Goal: Navigation & Orientation: Find specific page/section

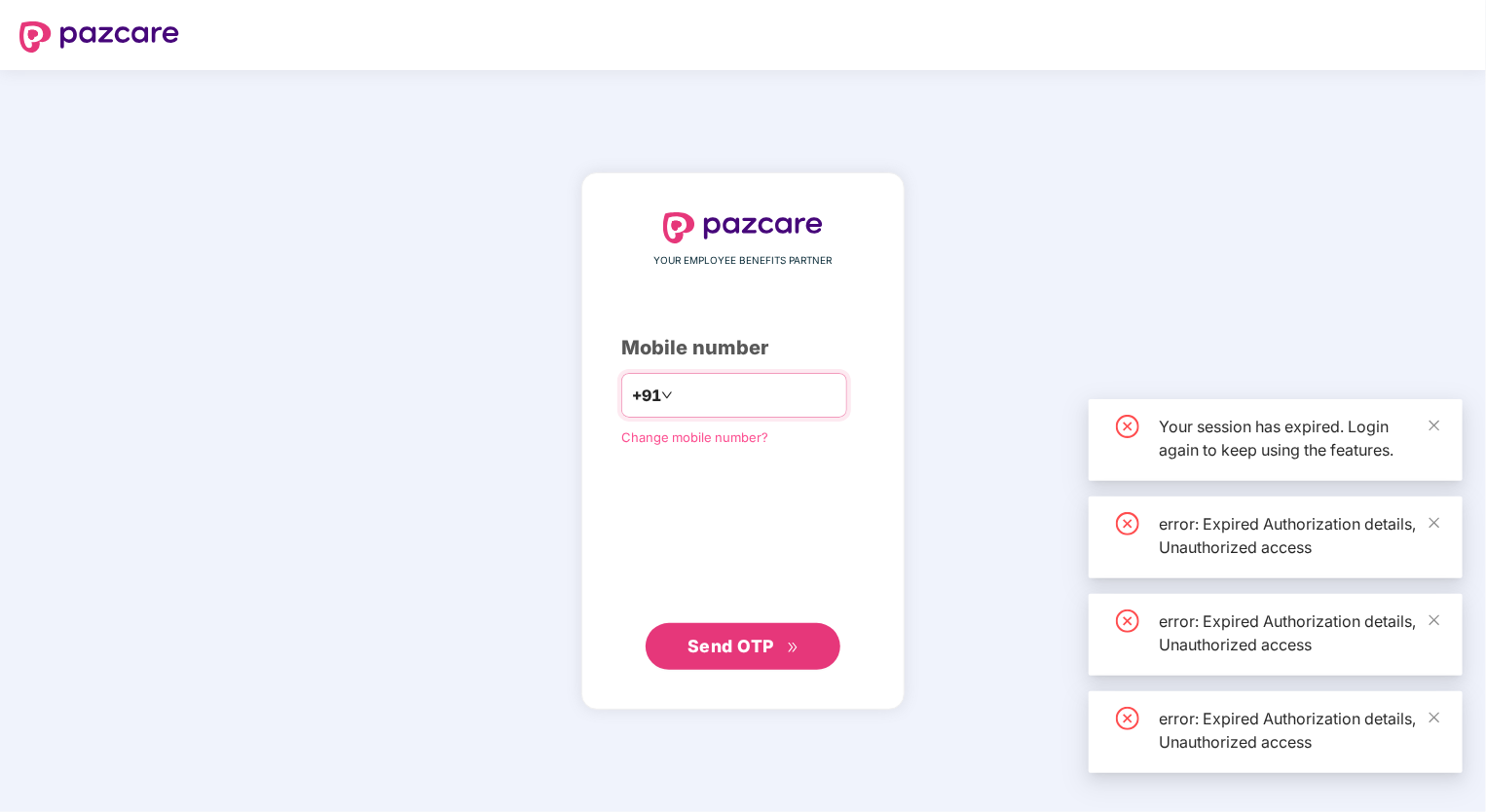
click at [710, 389] on input "number" at bounding box center [756, 395] width 159 height 31
type input "****"
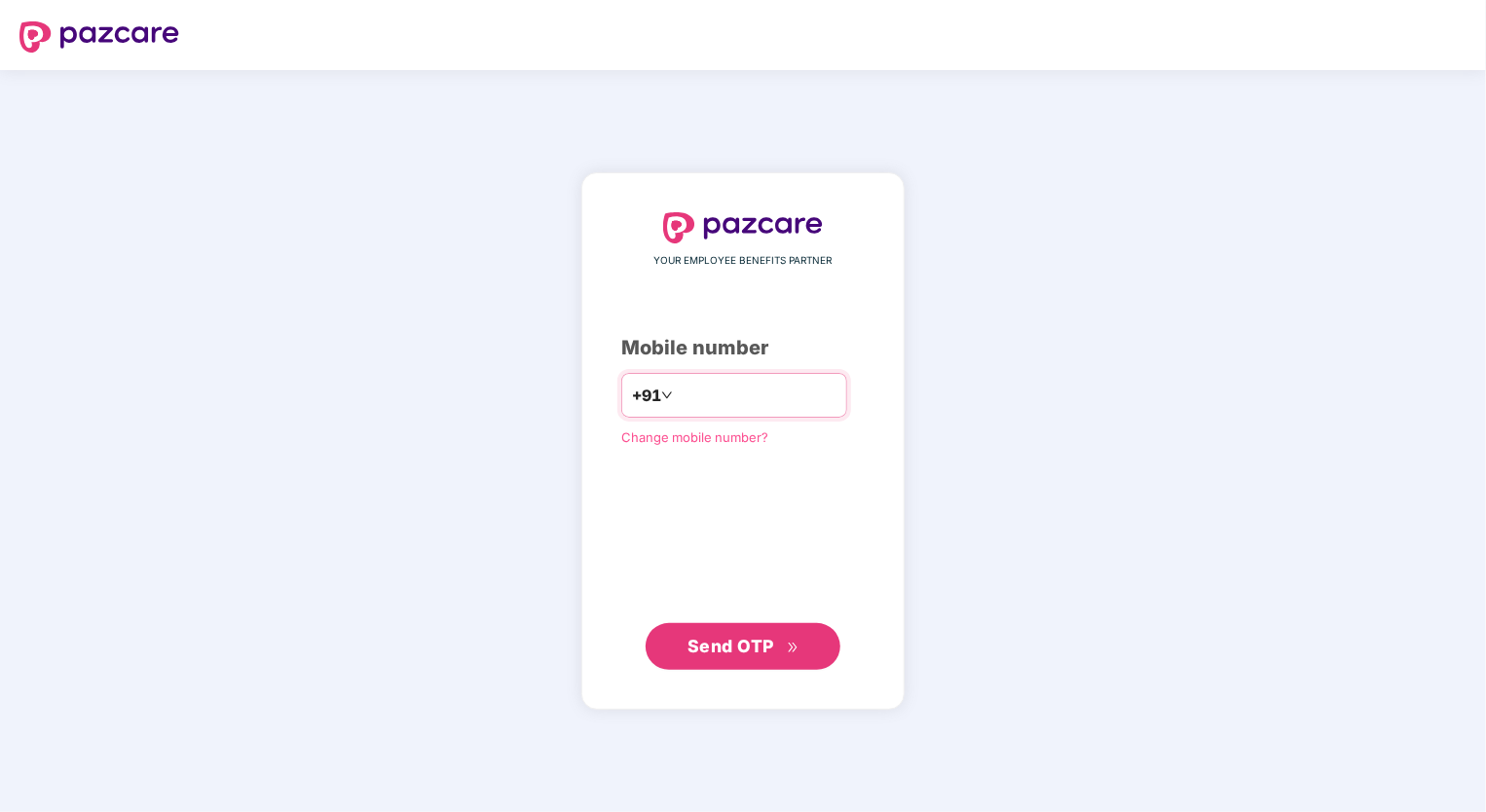
click at [748, 387] on input "number" at bounding box center [756, 395] width 159 height 31
click at [783, 654] on span "Send OTP" at bounding box center [743, 645] width 112 height 27
drag, startPoint x: 661, startPoint y: 394, endPoint x: 694, endPoint y: 393, distance: 33.0
click at [677, 394] on input "**********" at bounding box center [756, 395] width 159 height 31
type input "**********"
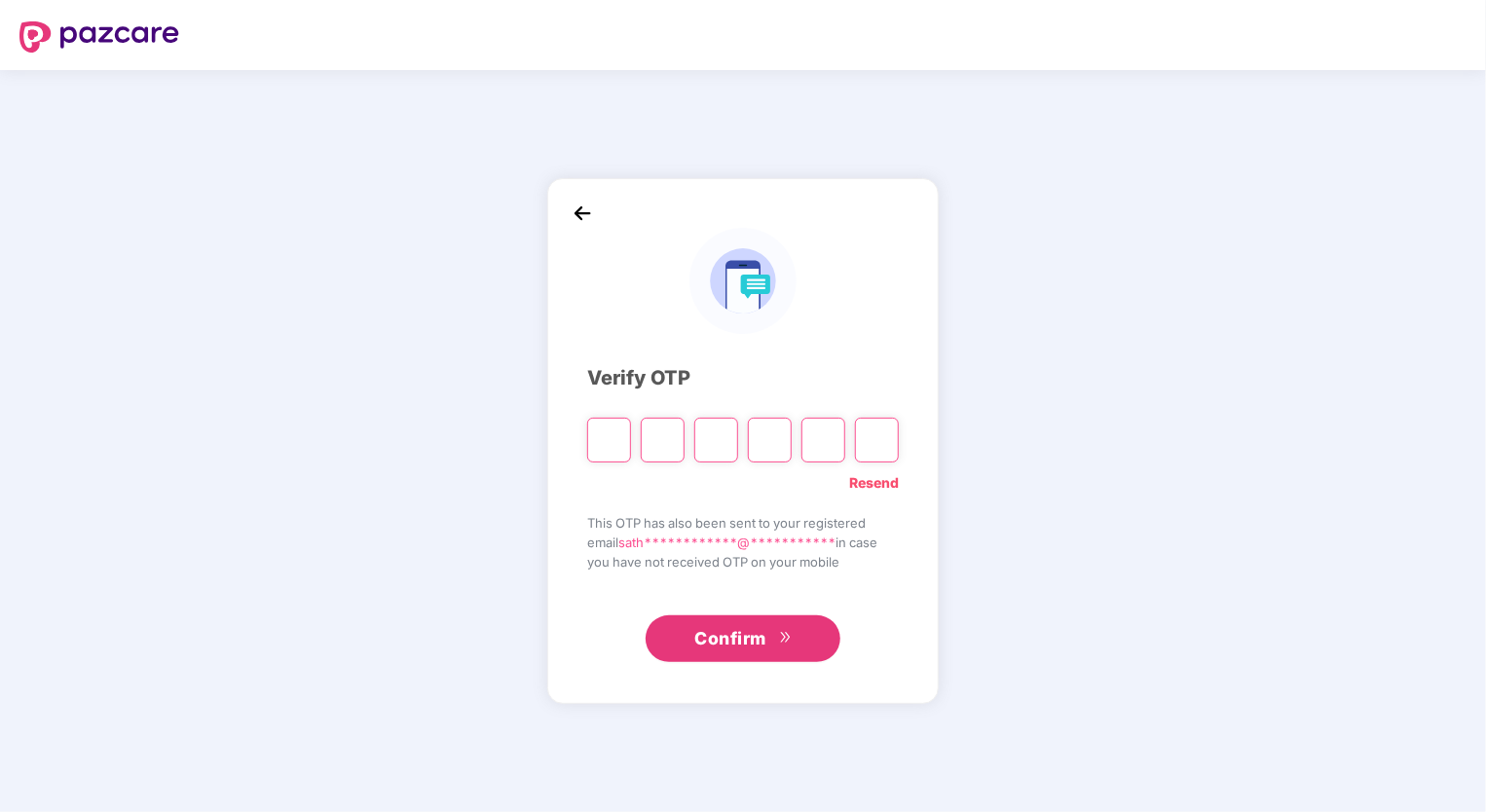
type input "*"
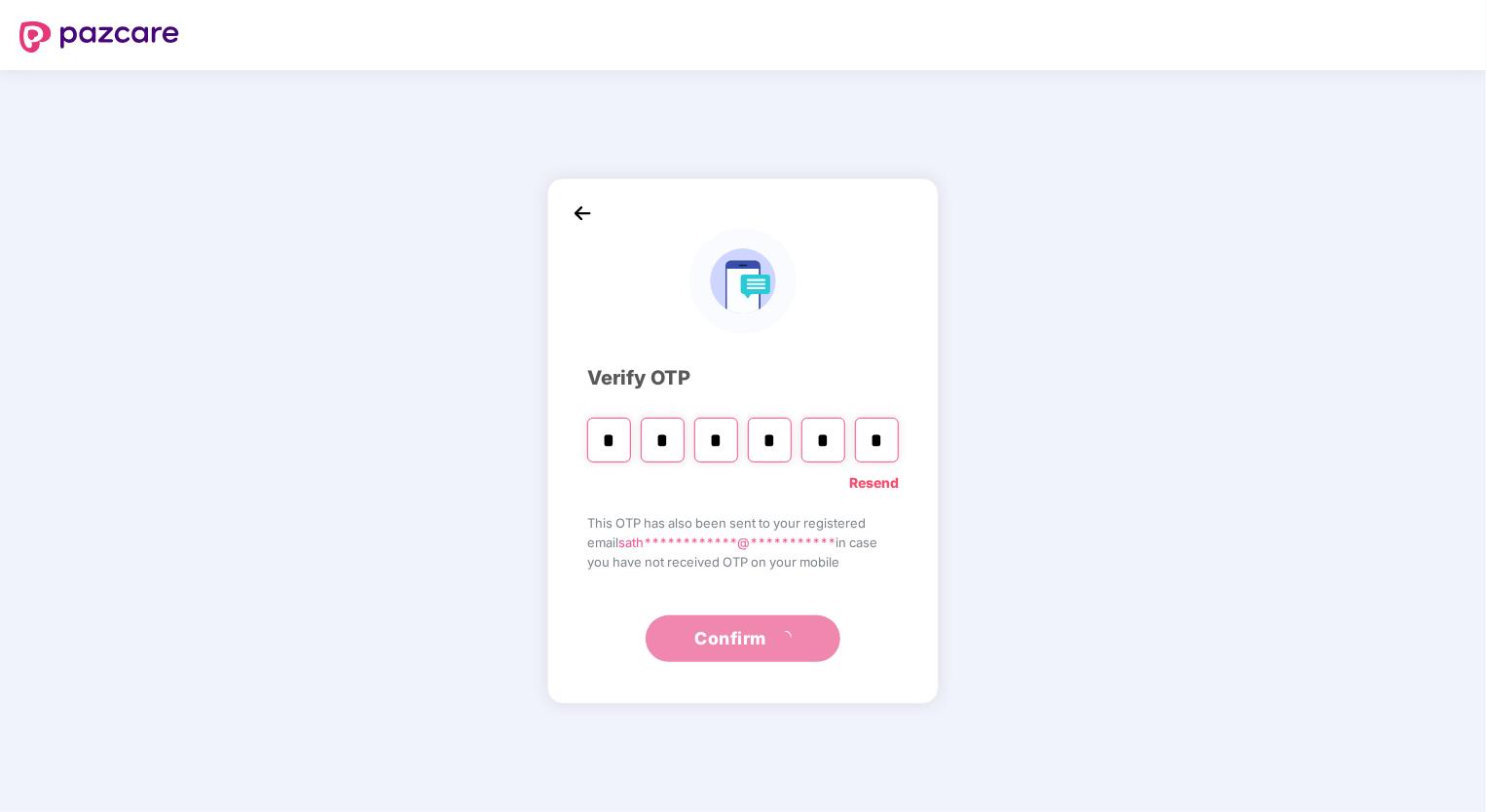
type input "*"
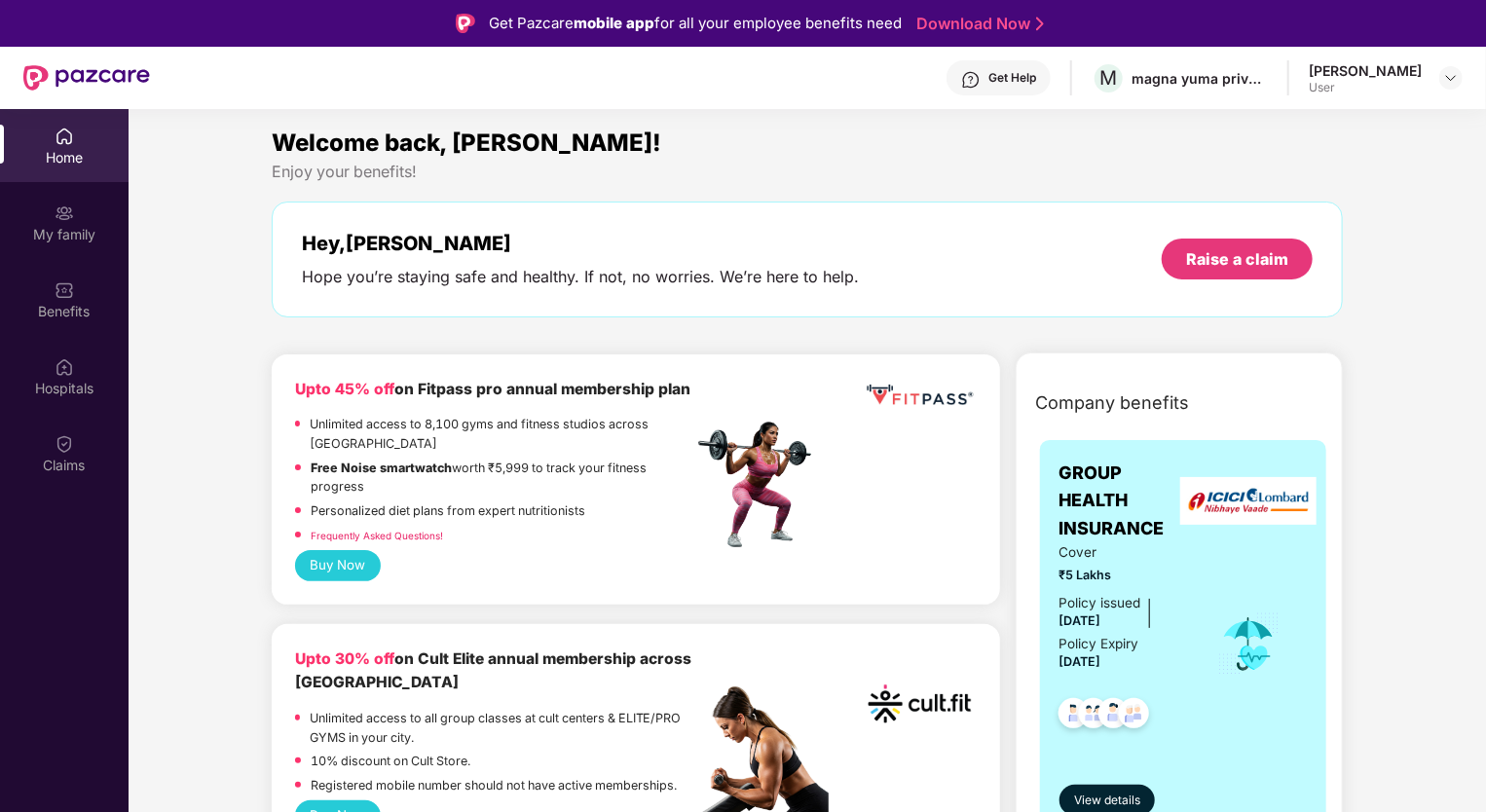
click at [86, 157] on div "Home" at bounding box center [64, 158] width 128 height 20
click at [1450, 87] on div at bounding box center [1450, 78] width 23 height 23
click at [1134, 157] on div "Welcome back, [PERSON_NAME]!" at bounding box center [807, 142] width 1071 height 37
click at [1203, 86] on div "magna yuma private limited" at bounding box center [1199, 78] width 136 height 19
click at [75, 230] on div "My family" at bounding box center [64, 235] width 128 height 20
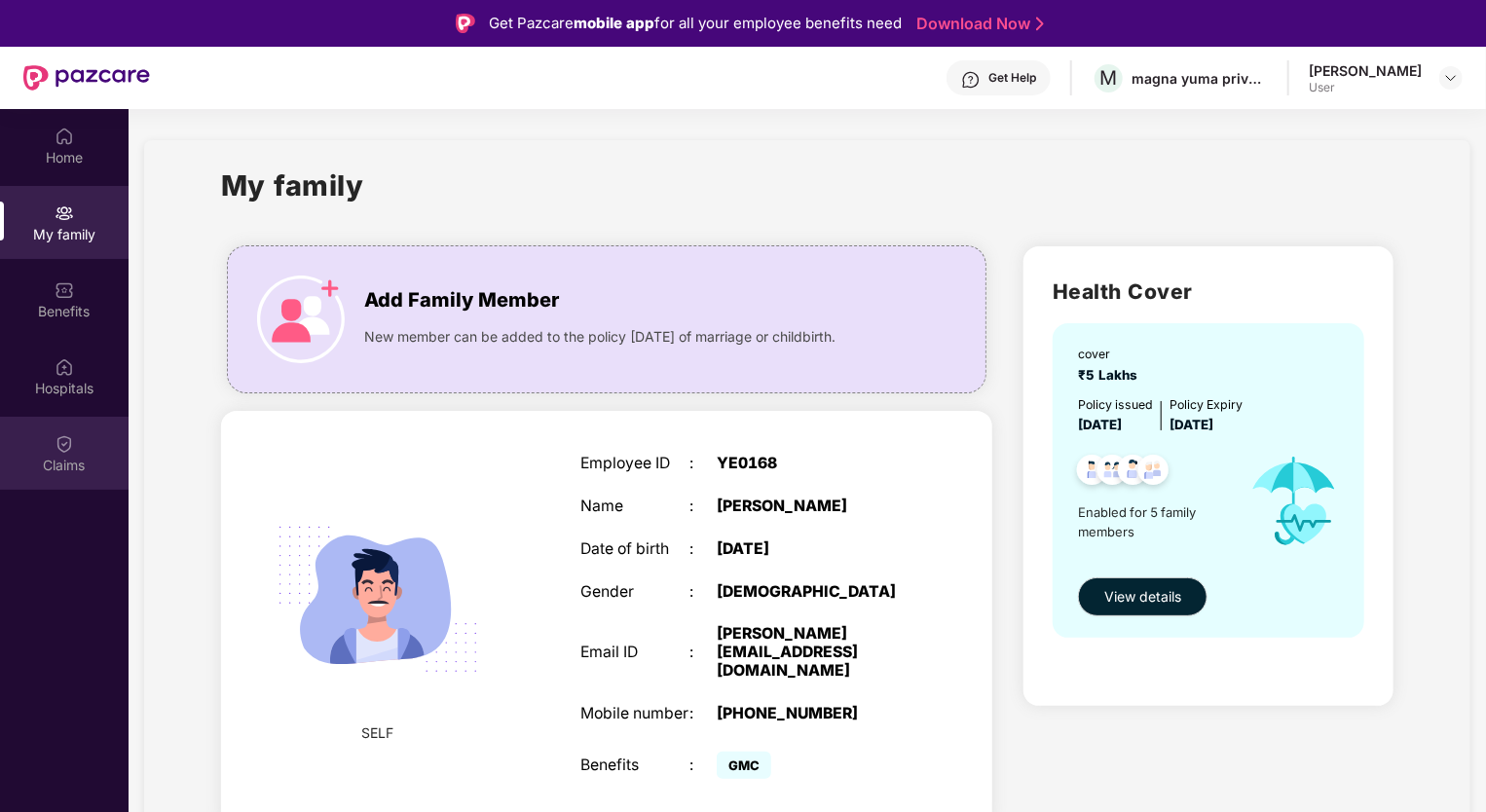
click at [68, 460] on div "Claims" at bounding box center [64, 466] width 128 height 20
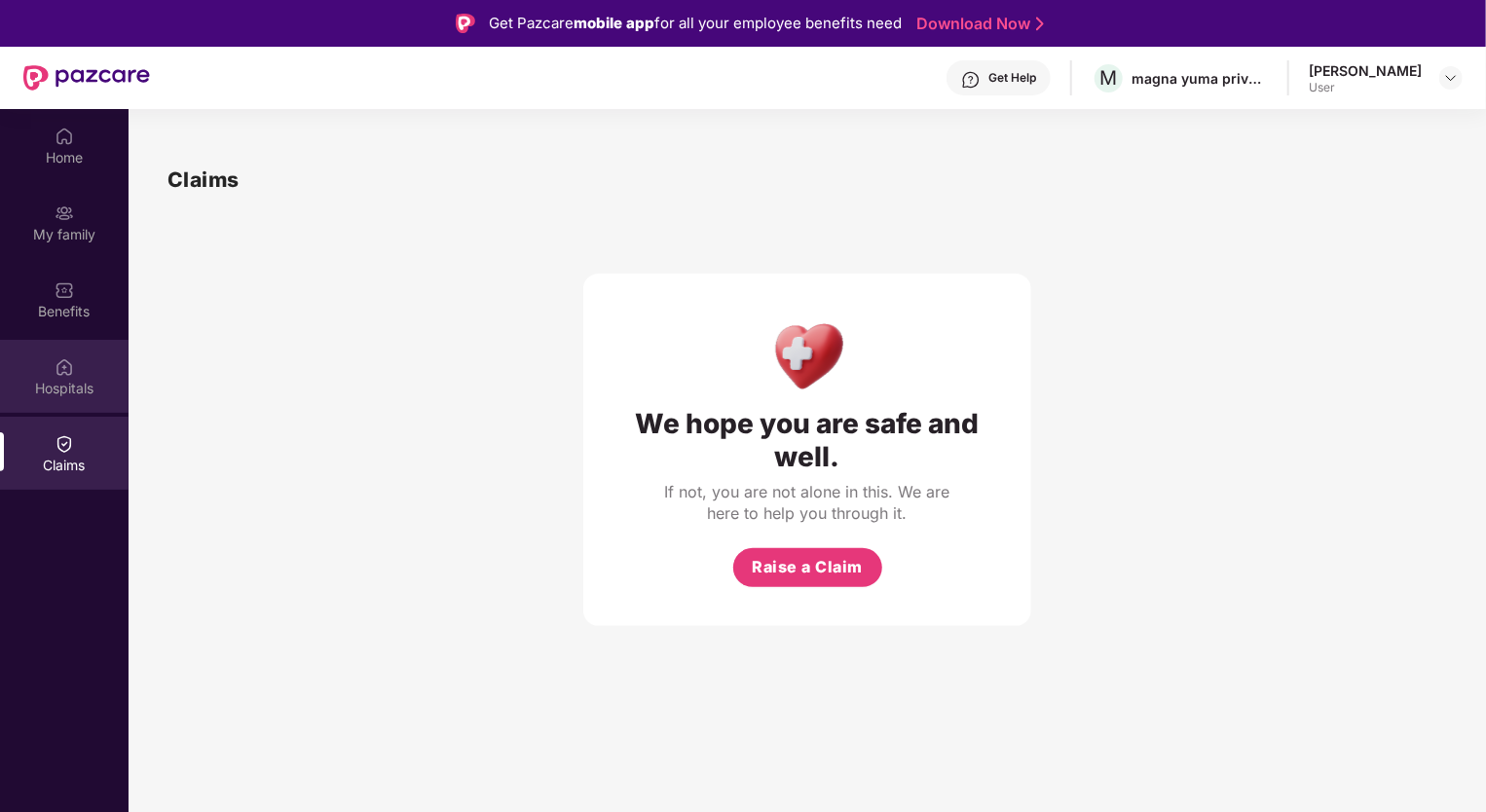
click at [63, 381] on div "Hospitals" at bounding box center [64, 389] width 128 height 20
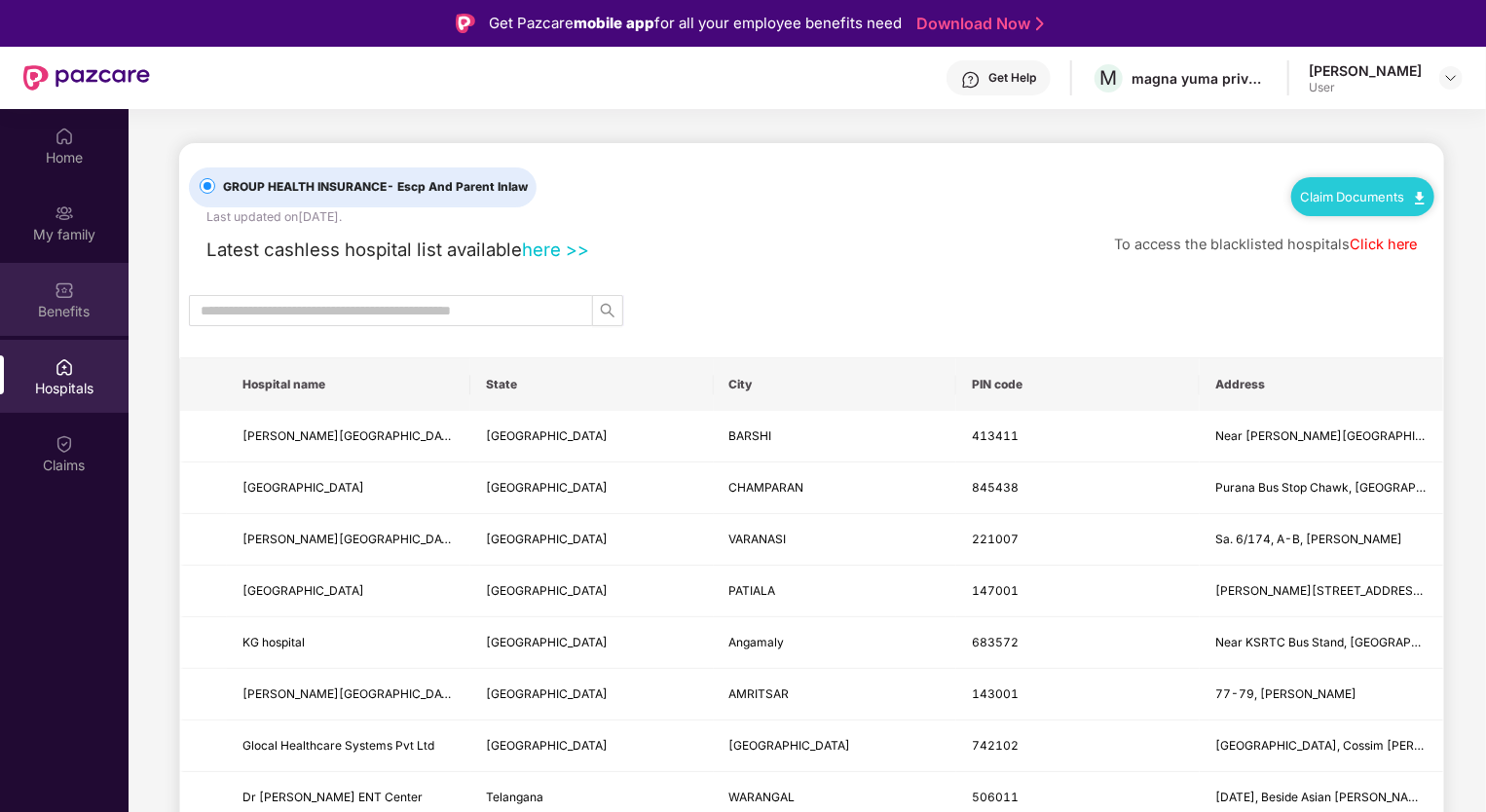
click at [65, 311] on div "Benefits" at bounding box center [64, 311] width 128 height 20
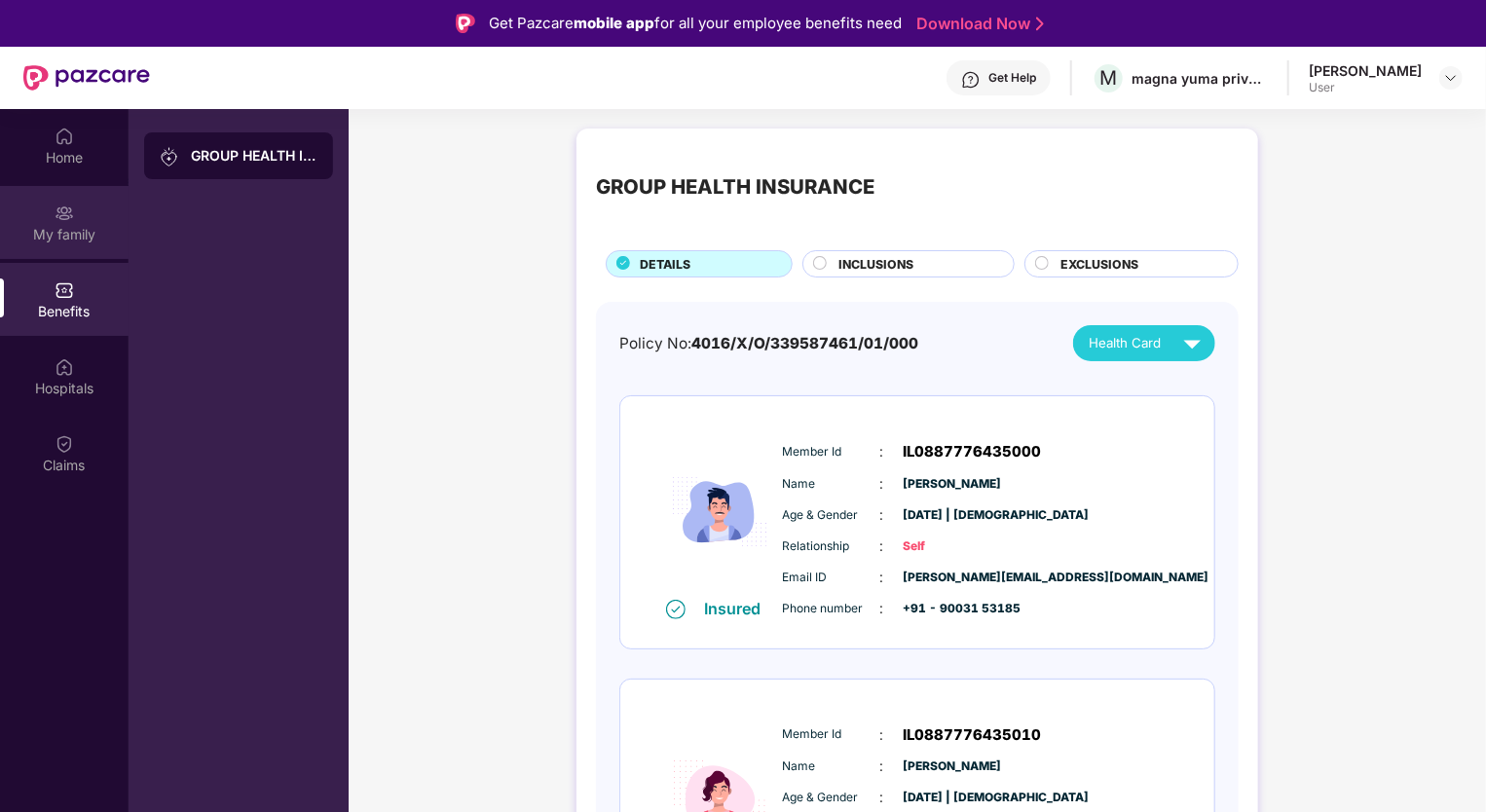
click at [77, 225] on div "My family" at bounding box center [64, 235] width 128 height 20
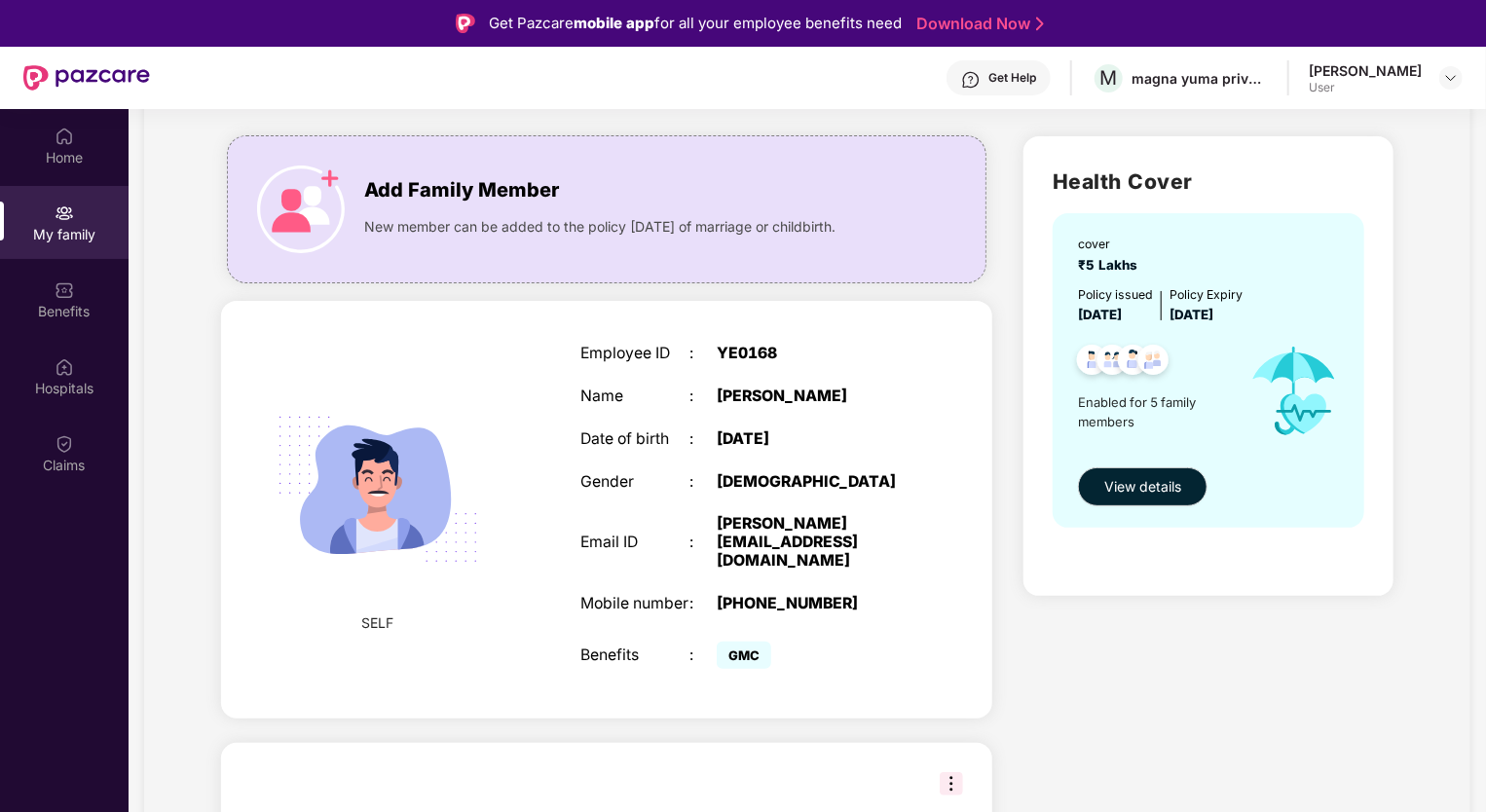
scroll to position [195, 0]
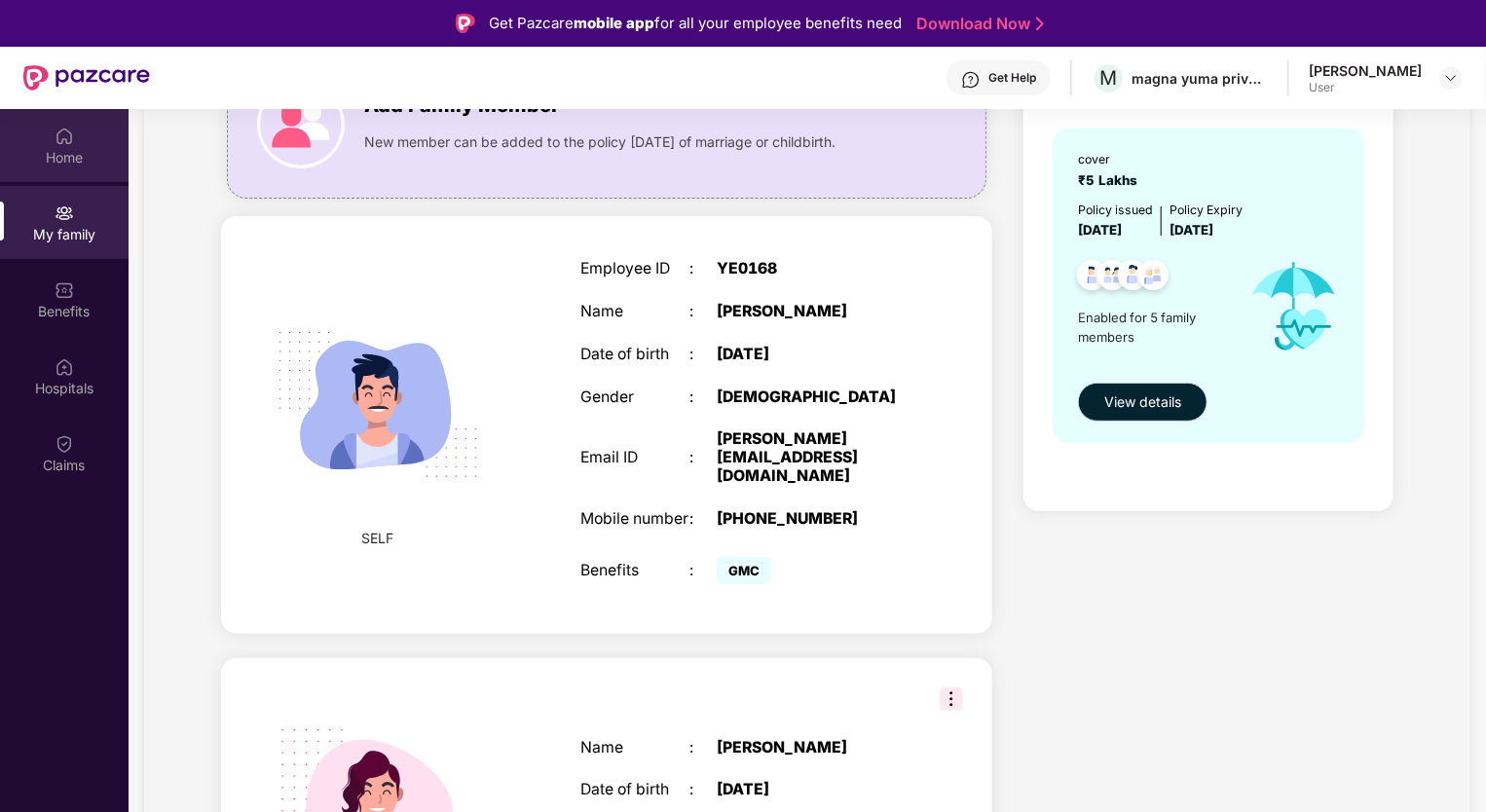
click at [89, 151] on div "Home" at bounding box center [64, 158] width 128 height 20
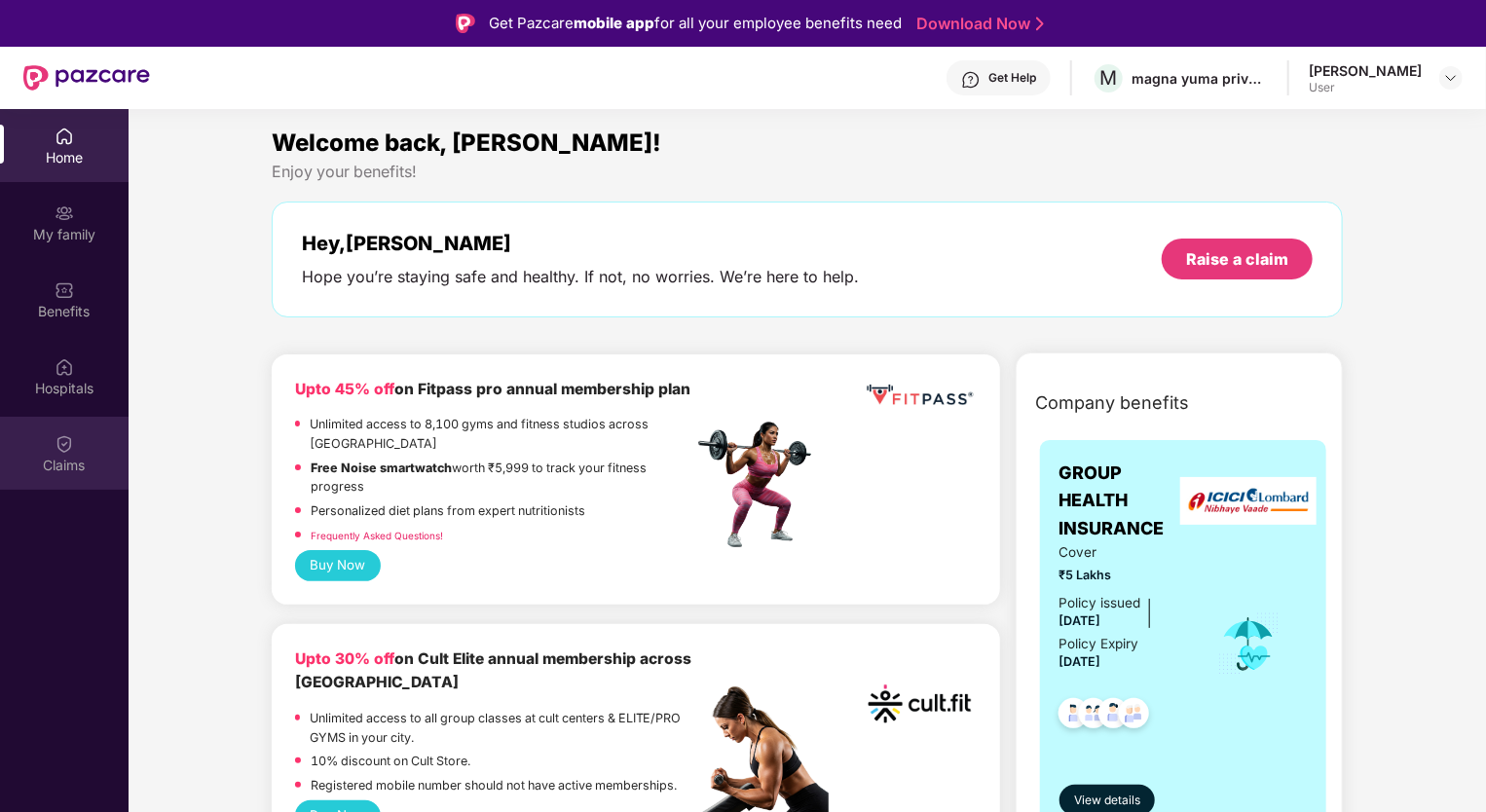
click at [94, 460] on div "Claims" at bounding box center [64, 466] width 128 height 20
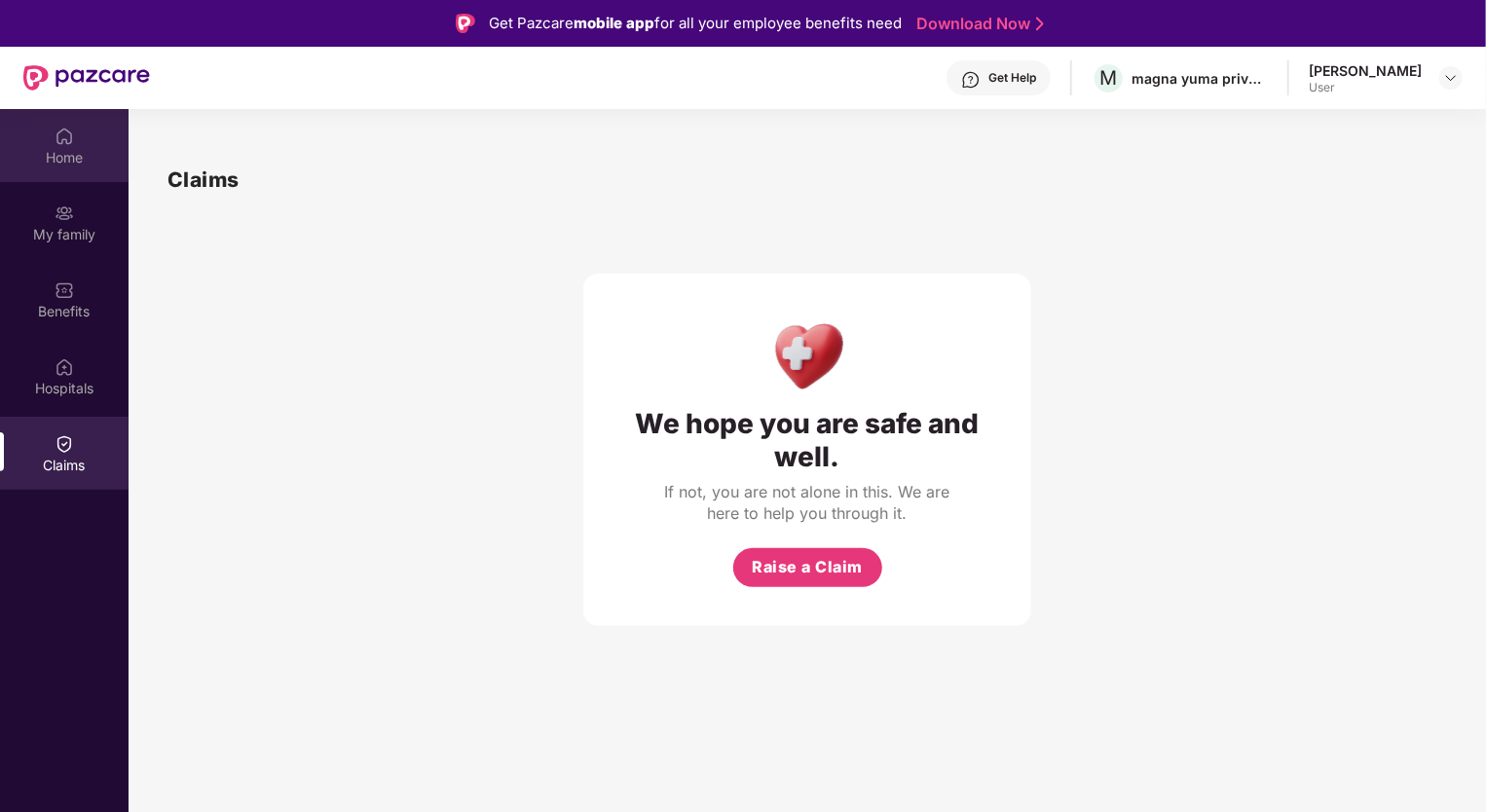
click at [65, 136] on img at bounding box center [65, 136] width 20 height 20
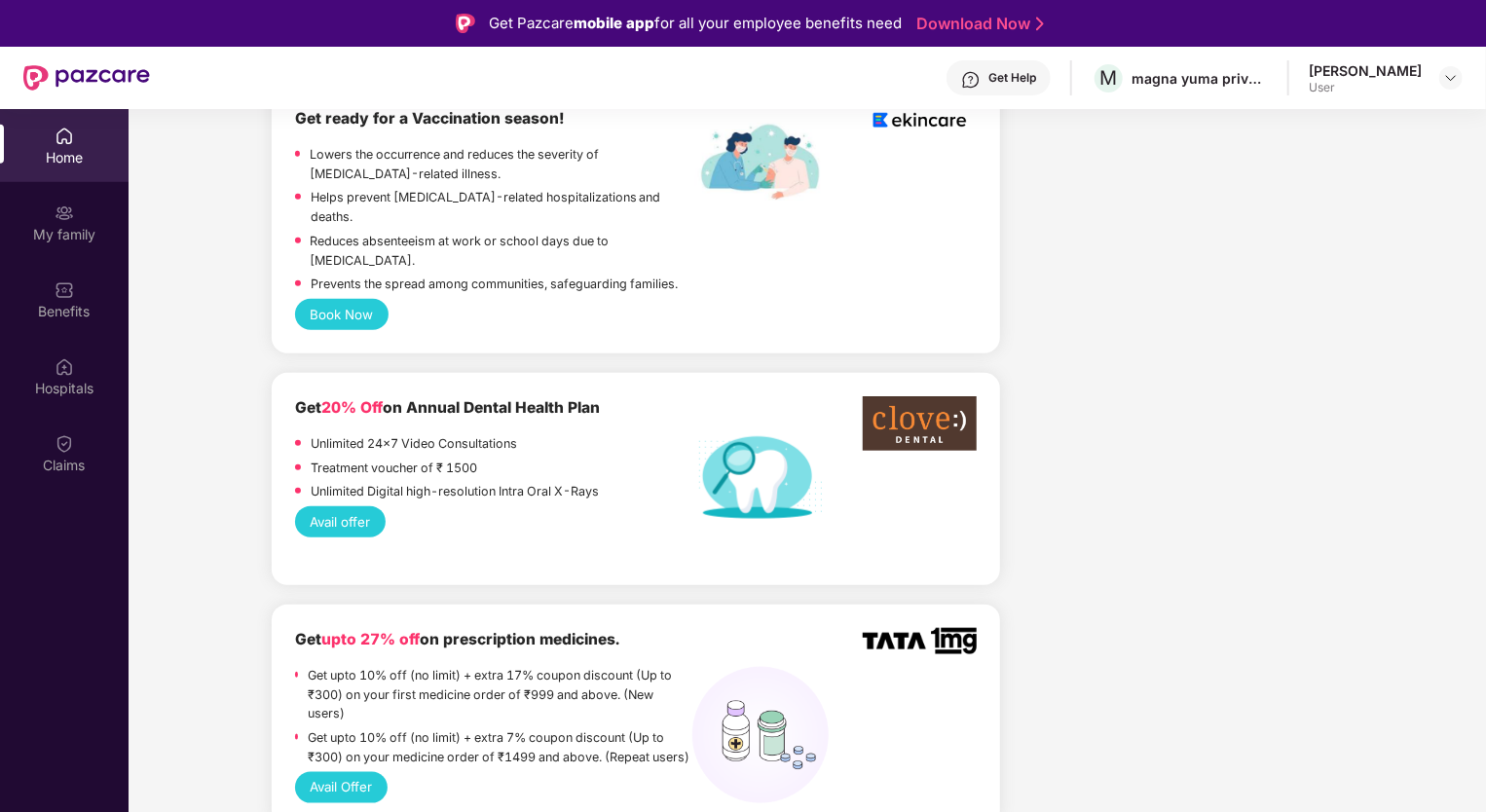
scroll to position [1168, 0]
